Goal: Check status: Check status

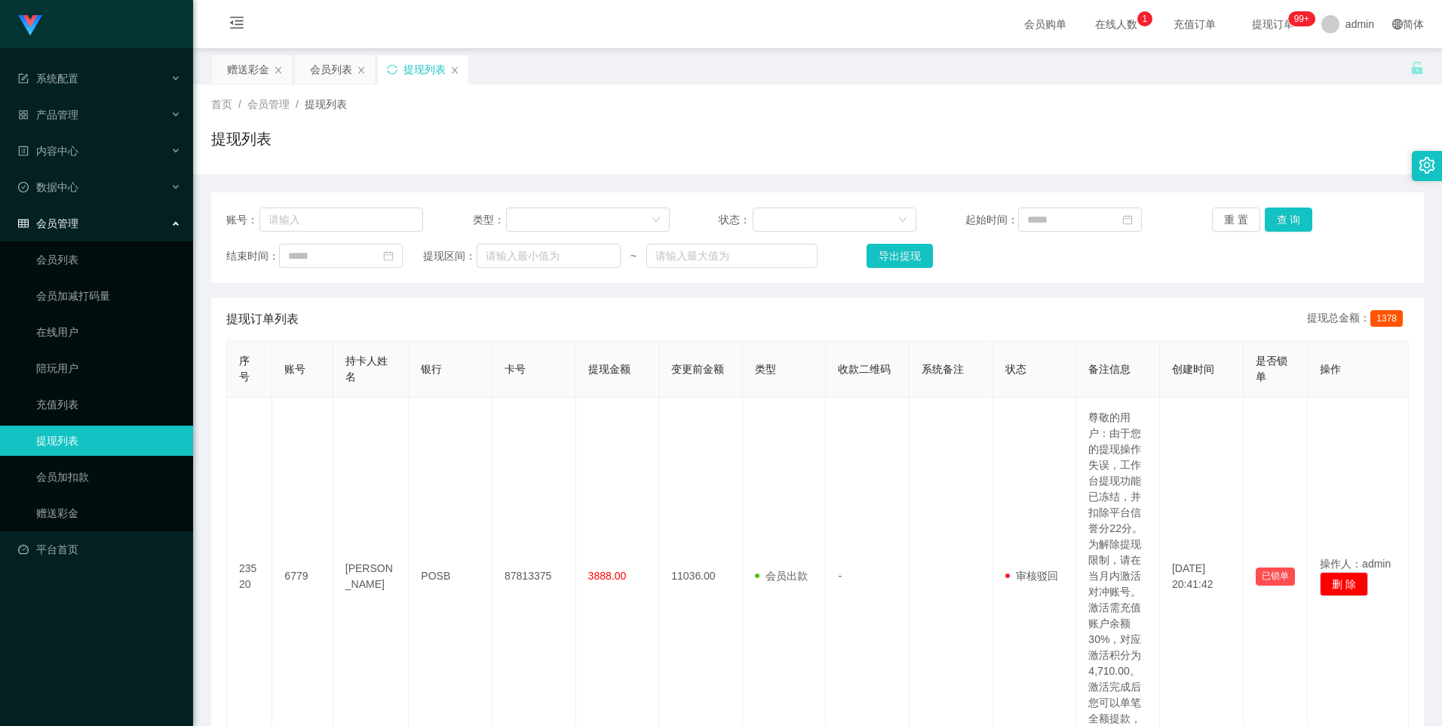
click at [98, 428] on link "提现列表" at bounding box center [108, 440] width 145 height 30
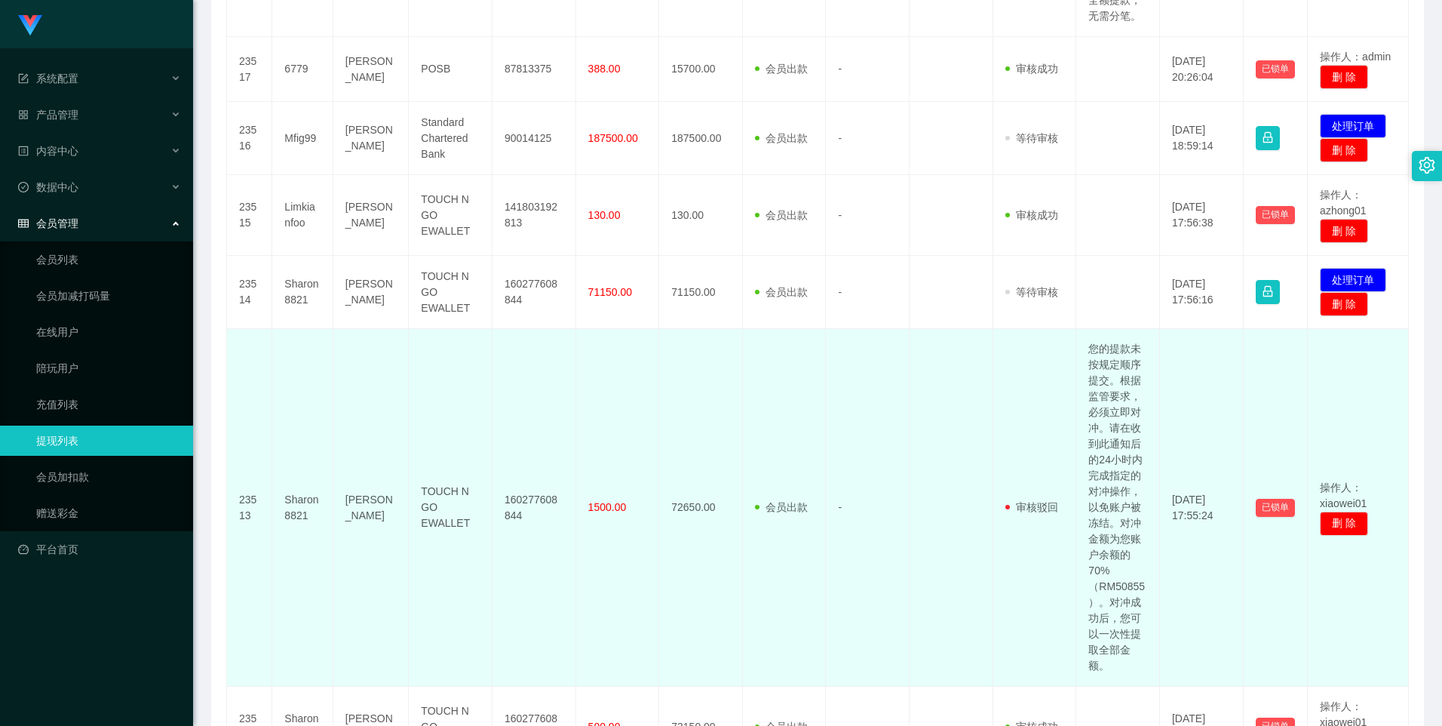
scroll to position [1282, 0]
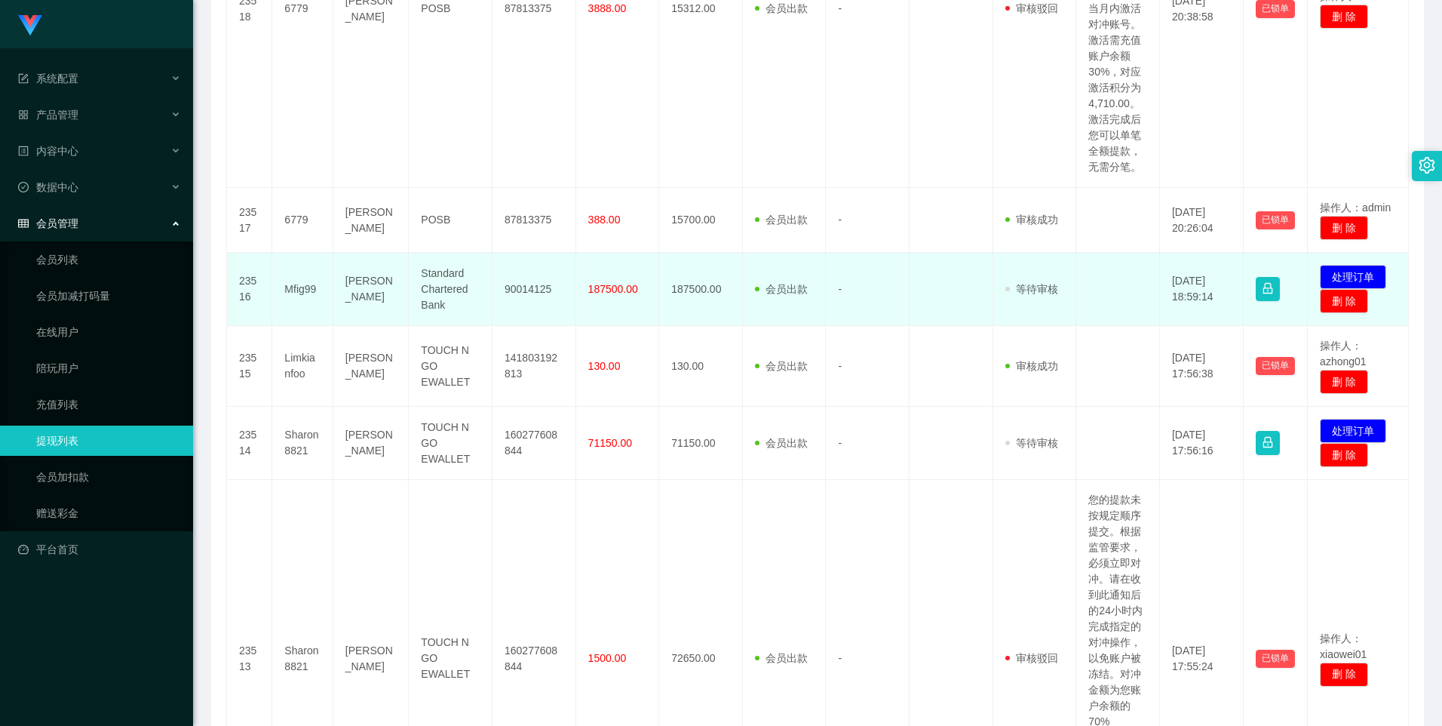
click at [306, 301] on td "Mfig99" at bounding box center [302, 289] width 60 height 73
copy td "Mfig99"
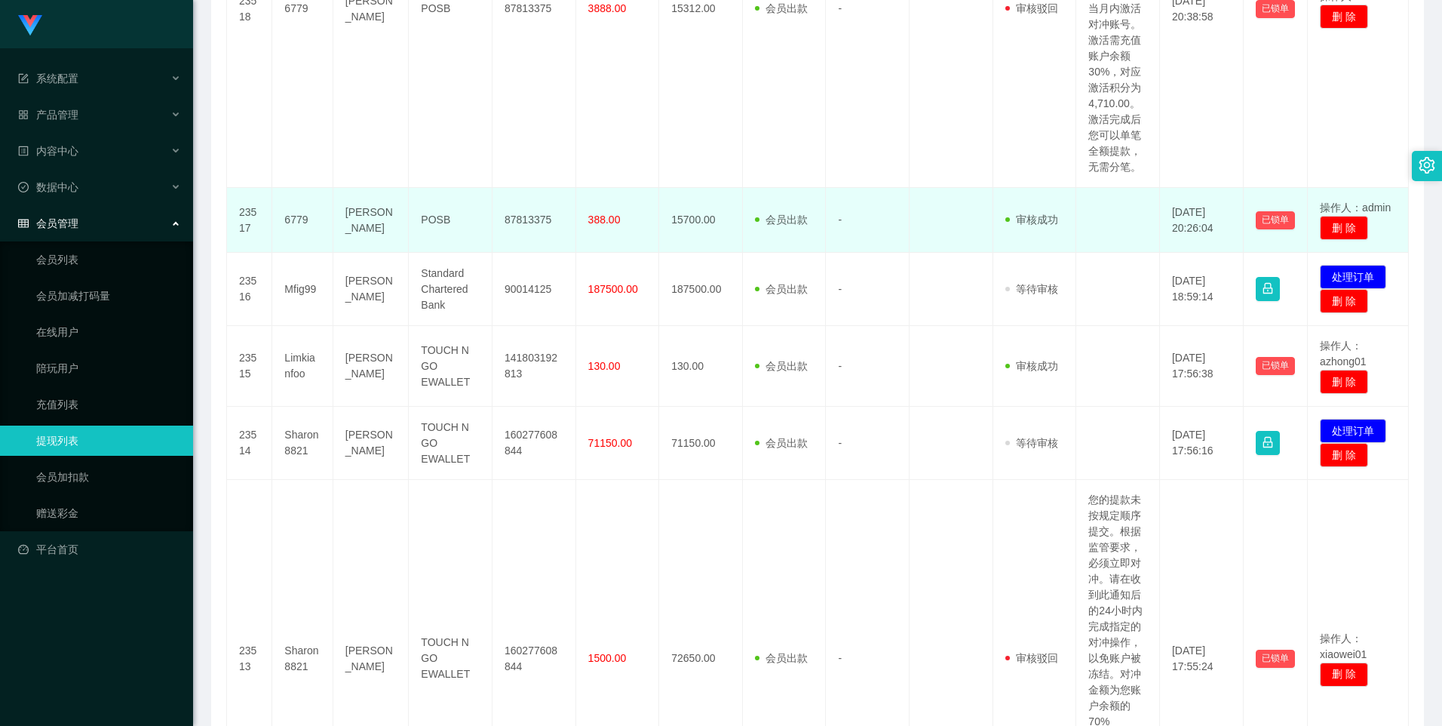
click at [293, 239] on td "6779" at bounding box center [302, 220] width 60 height 65
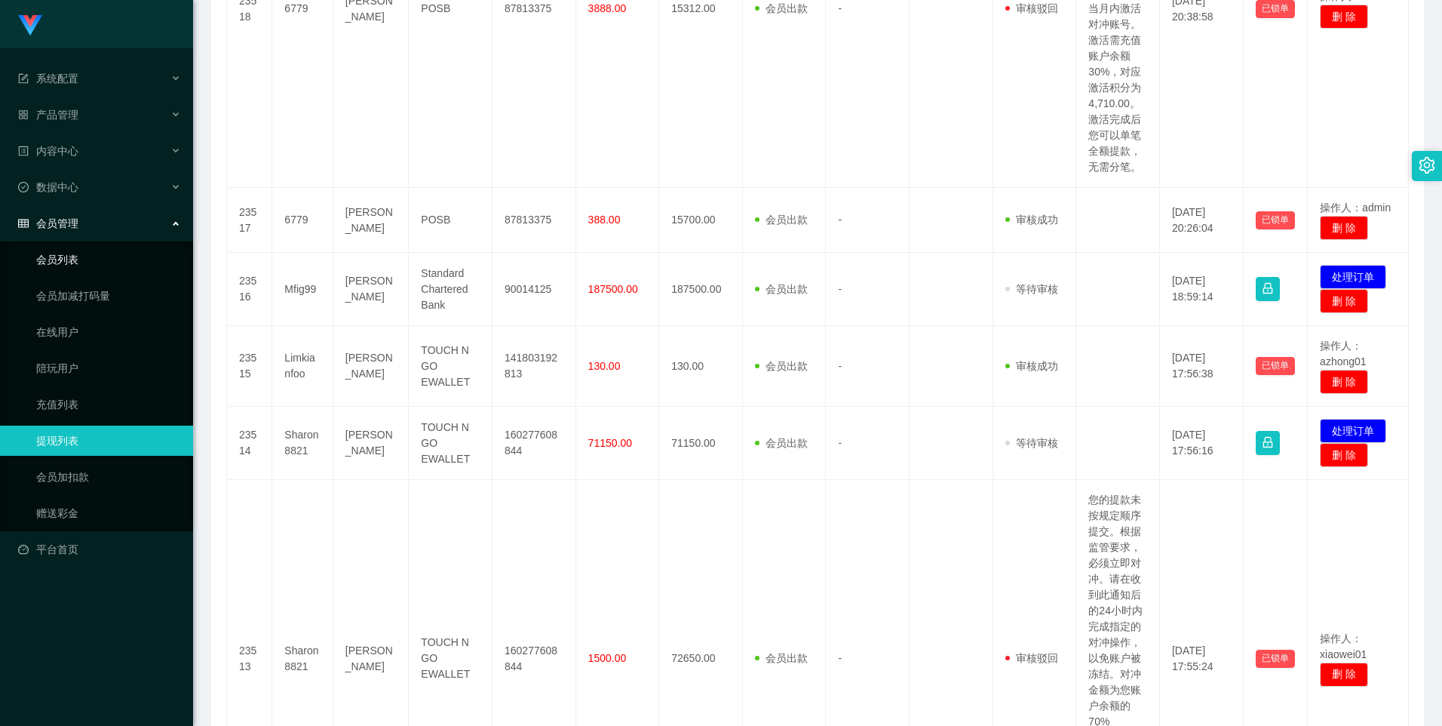
drag, startPoint x: 69, startPoint y: 268, endPoint x: 80, endPoint y: 262, distance: 12.8
click at [69, 268] on link "会员列表" at bounding box center [108, 259] width 145 height 30
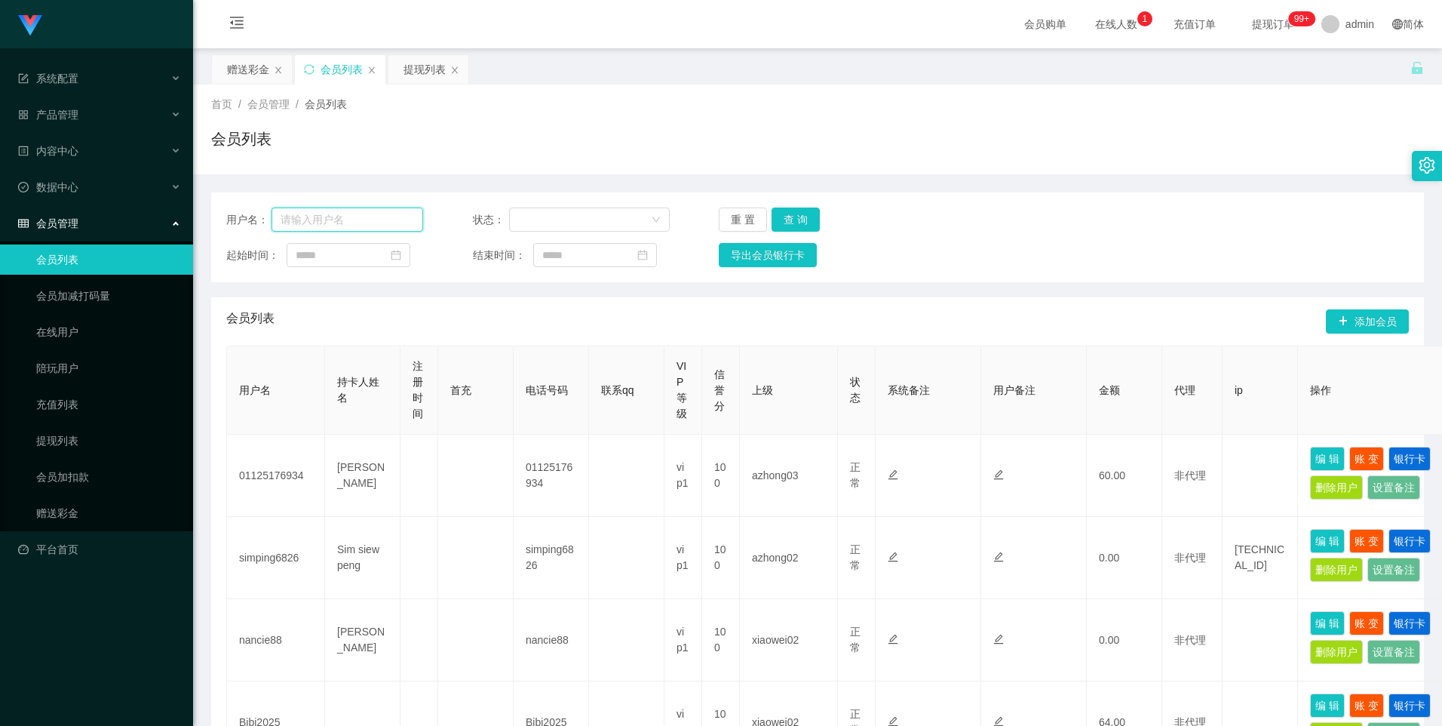
click at [368, 218] on input "text" at bounding box center [348, 219] width 152 height 24
paste input "Mfig99"
type input "Mfig99"
click at [788, 215] on button "查 询" at bounding box center [796, 219] width 48 height 24
